Goal: Information Seeking & Learning: Learn about a topic

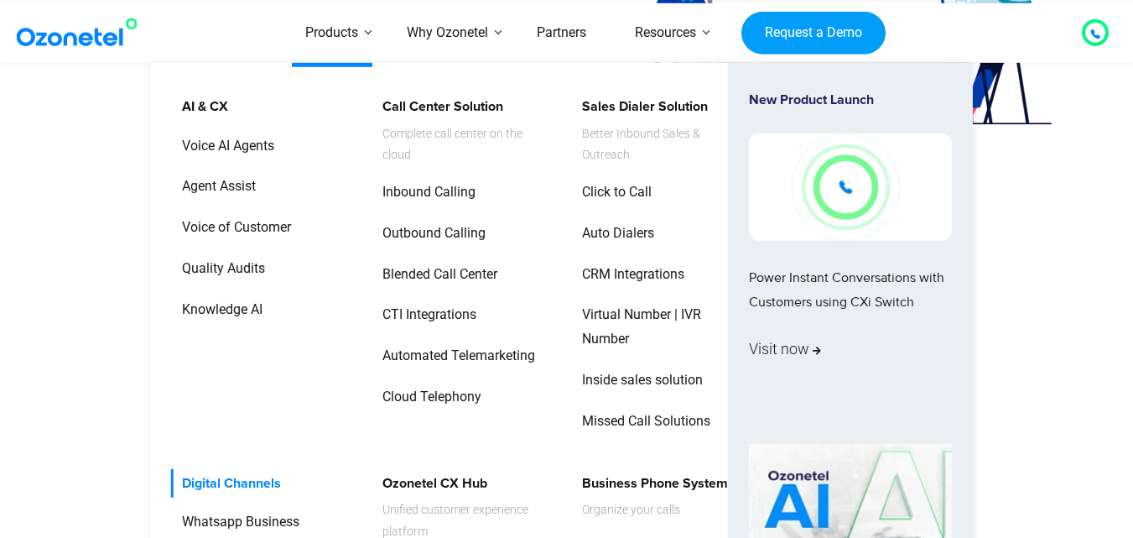
scroll to position [503, 0]
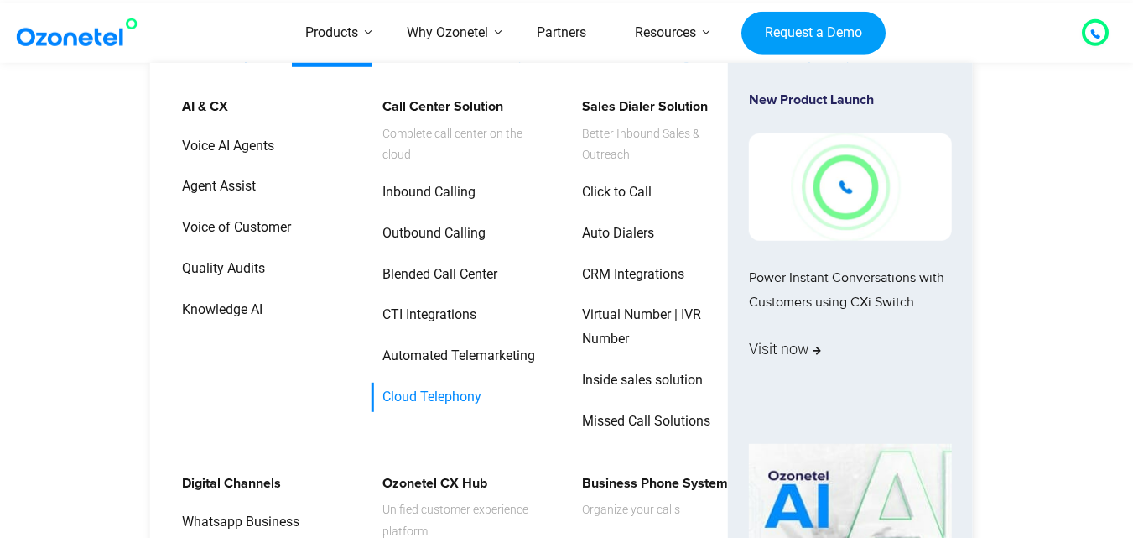
click at [434, 403] on link "Cloud Telephony" at bounding box center [428, 396] width 112 height 29
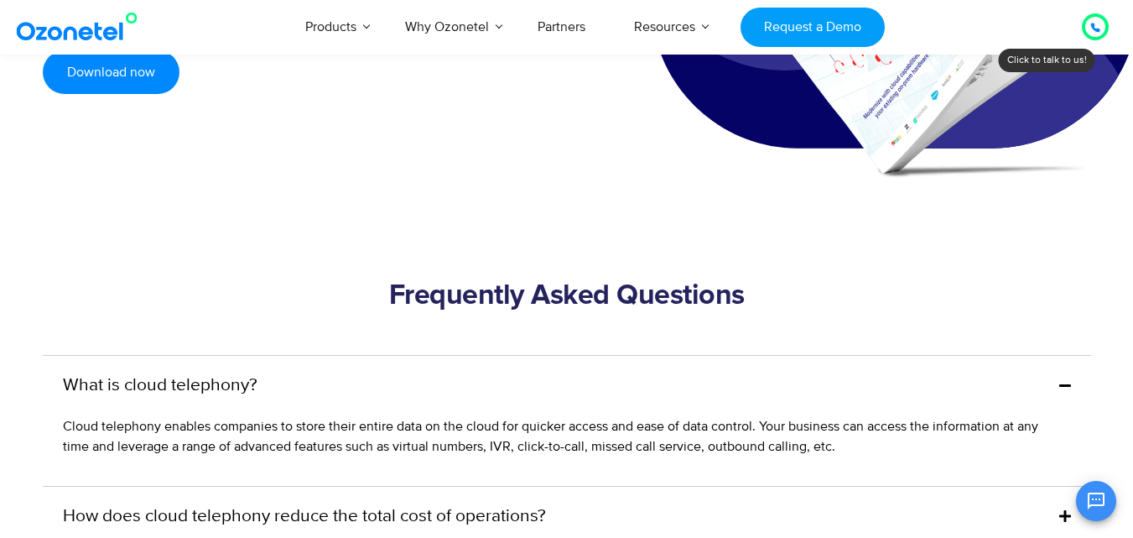
scroll to position [4612, 0]
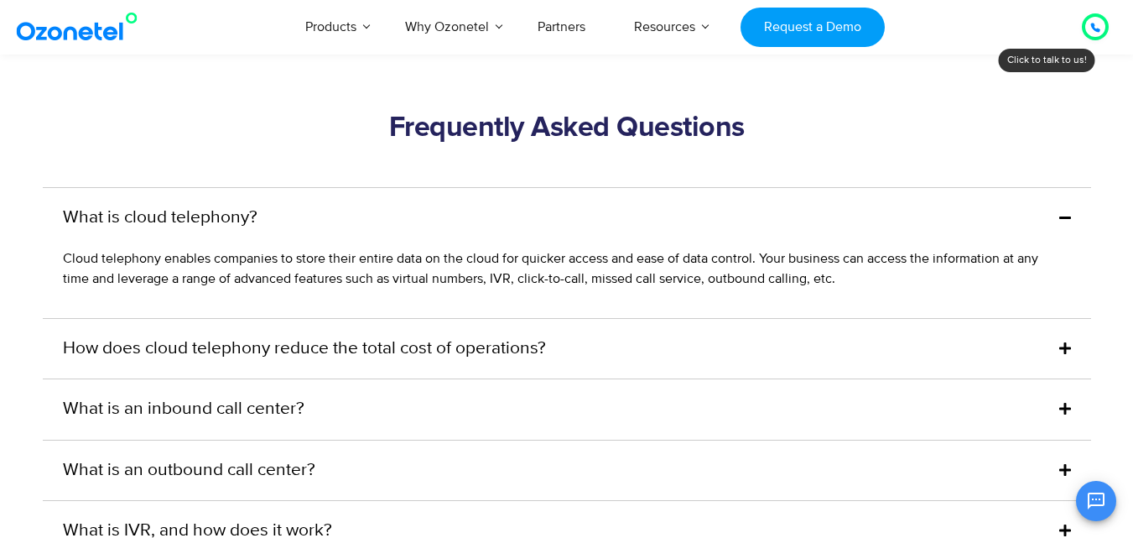
click at [1068, 224] on icon at bounding box center [1065, 216] width 12 height 13
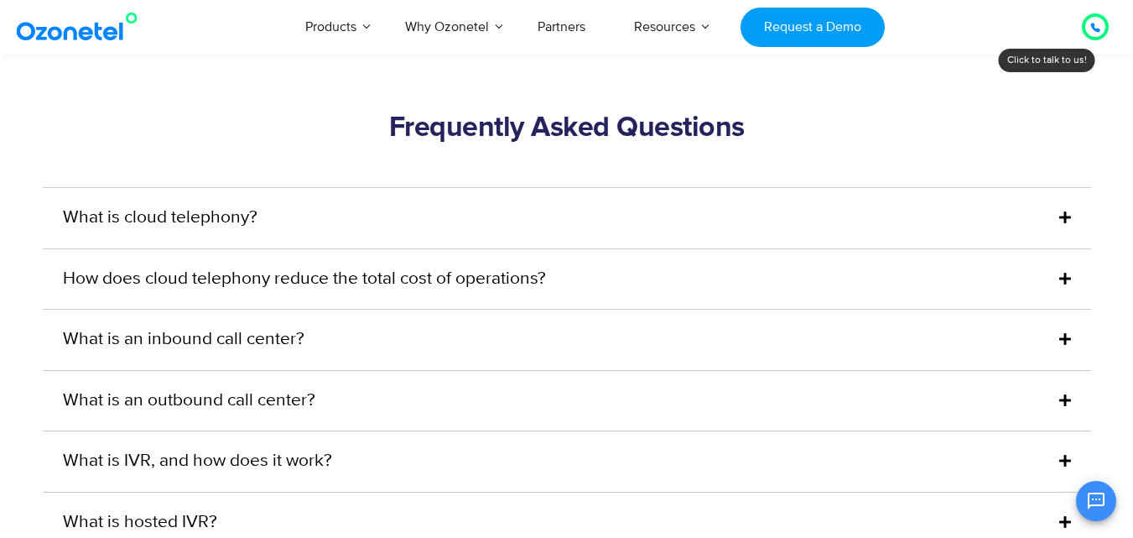
click at [1068, 224] on icon at bounding box center [1065, 216] width 12 height 13
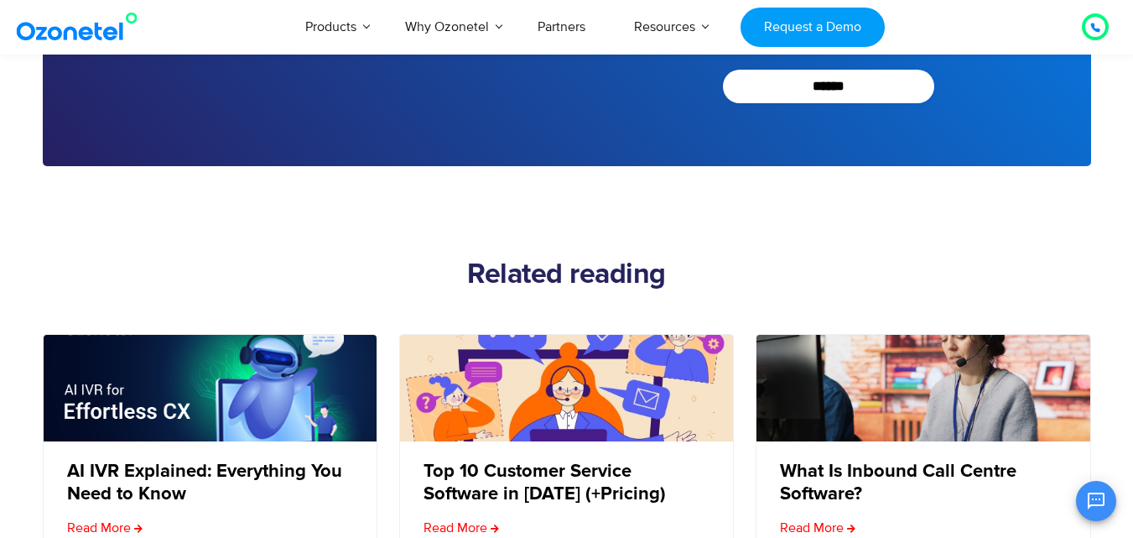
scroll to position [6206, 0]
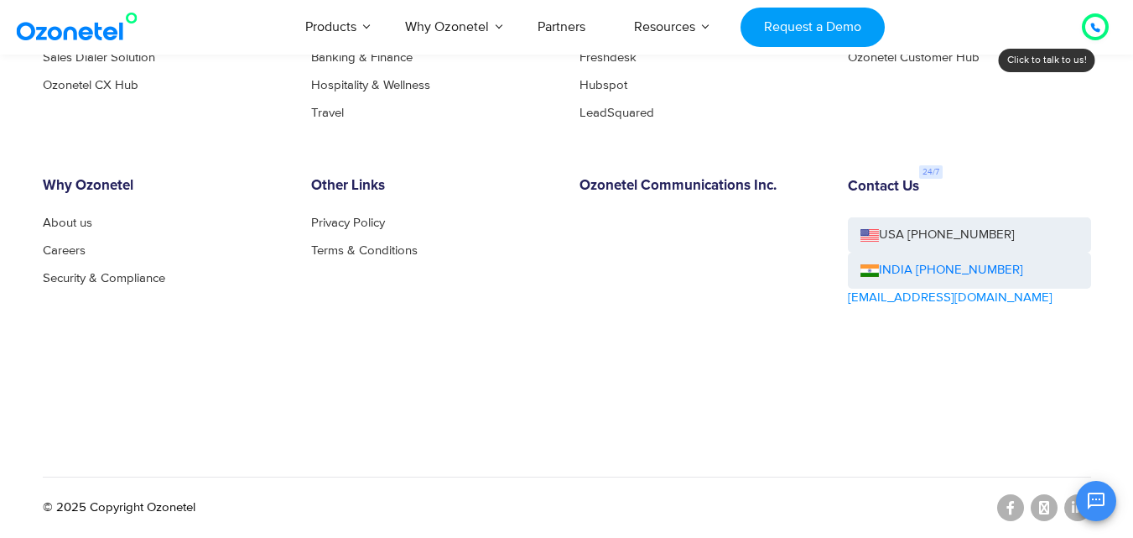
click at [1090, 29] on icon at bounding box center [1095, 28] width 10 height 10
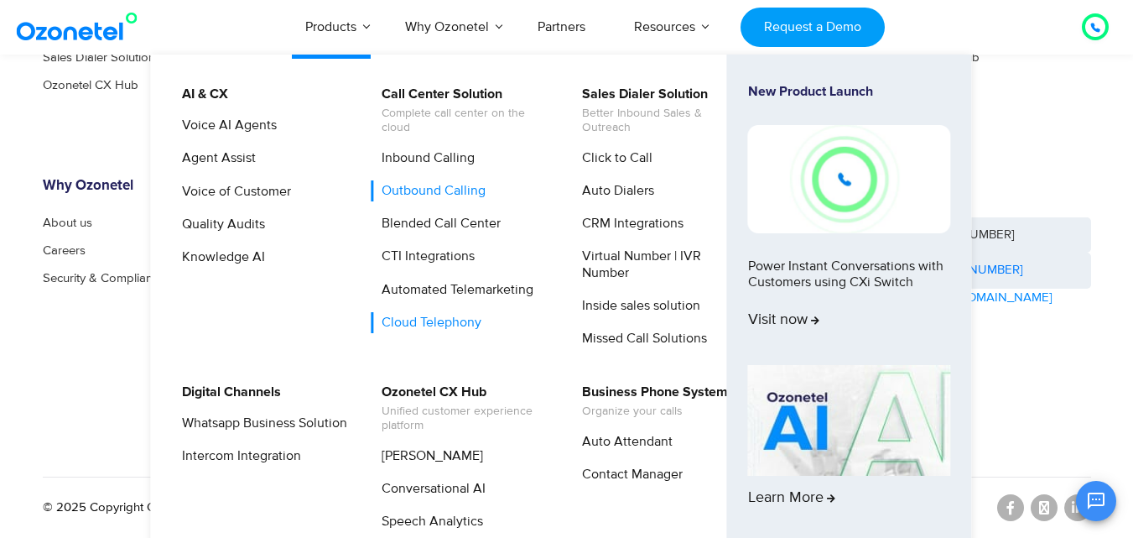
click at [418, 190] on link "Outbound Calling" at bounding box center [429, 190] width 117 height 21
